Goal: Transaction & Acquisition: Download file/media

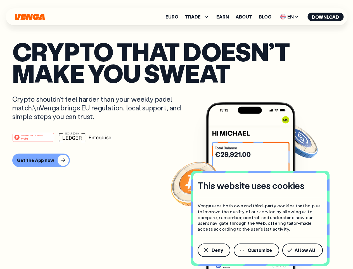
click at [177, 134] on div "#1 PRODUCT OF THE MONTH Web3" at bounding box center [176, 137] width 329 height 10
click at [214, 250] on span "Deny" at bounding box center [217, 250] width 11 height 4
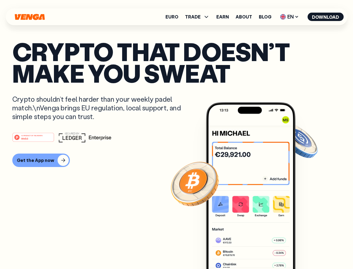
click at [257, 250] on img at bounding box center [251, 195] width 90 height 187
click at [304, 250] on article "Crypto that doesn’t make you sweat Crypto shouldn’t feel harder than your weekl…" at bounding box center [176, 146] width 329 height 210
click at [199, 17] on span "TRADE" at bounding box center [193, 17] width 16 height 4
click at [290, 17] on span "EN" at bounding box center [289, 16] width 23 height 9
click at [326, 17] on button "Download" at bounding box center [326, 17] width 36 height 8
